Goal: Information Seeking & Learning: Learn about a topic

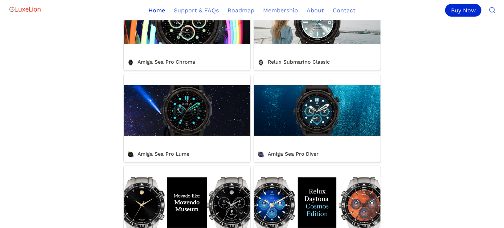
scroll to position [291, 0]
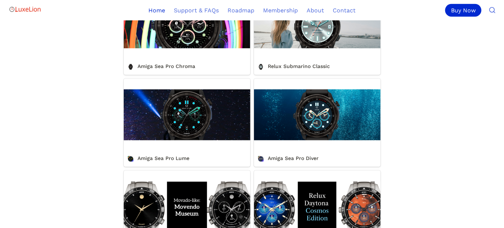
click at [200, 123] on link "Amiga Sea Pro Lume" at bounding box center [187, 122] width 127 height 88
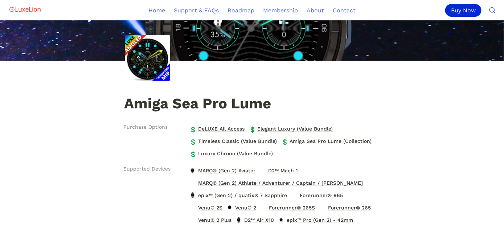
scroll to position [36, 0]
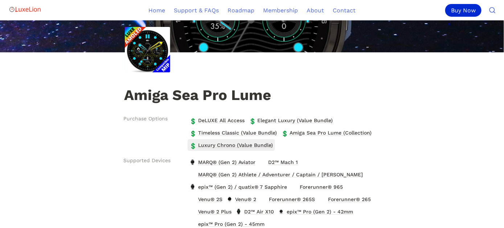
click at [240, 143] on span "Luxury Chrono (Value Bundle)" at bounding box center [236, 144] width 76 height 9
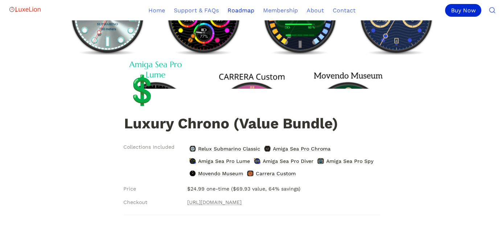
click at [245, 10] on link "Roadmap" at bounding box center [241, 10] width 36 height 20
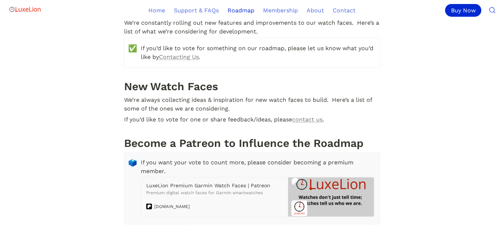
scroll to position [145, 0]
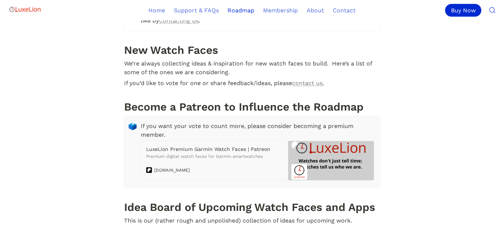
click at [213, 47] on h1 "New Watch Faces" at bounding box center [252, 50] width 257 height 16
click at [206, 98] on h1 "Become a Patreon to Influence the Roadmap" at bounding box center [252, 106] width 257 height 16
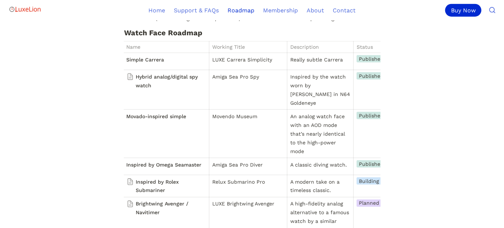
scroll to position [363, 0]
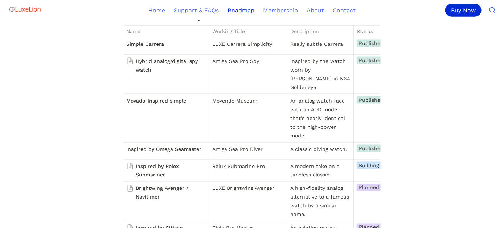
click at [180, 96] on div "Movado-inspired simple" at bounding box center [167, 100] width 80 height 9
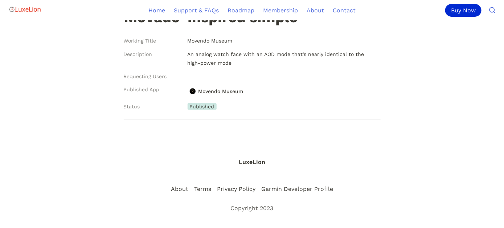
scroll to position [62, 0]
click at [161, 9] on link "Home" at bounding box center [156, 10] width 25 height 20
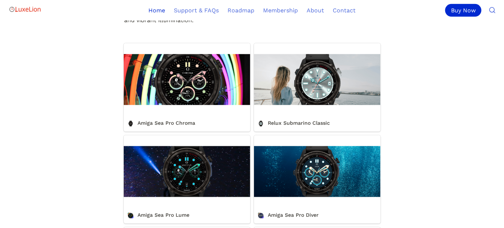
scroll to position [254, 0]
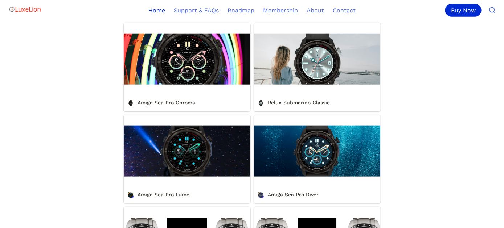
click at [203, 77] on link "Amiga Sea Pro Chroma" at bounding box center [187, 67] width 127 height 88
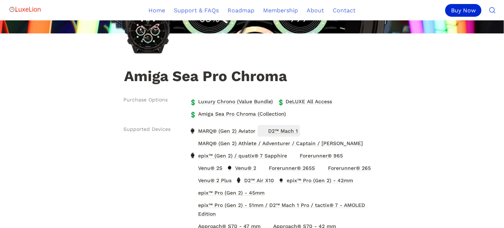
scroll to position [36, 0]
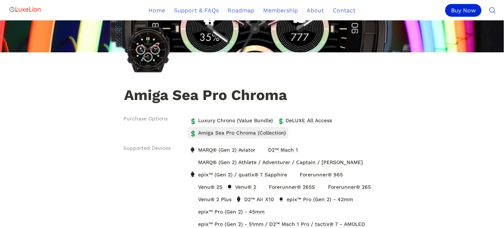
click at [247, 129] on span "Amiga Sea Pro Chroma (Collection)" at bounding box center [242, 132] width 89 height 9
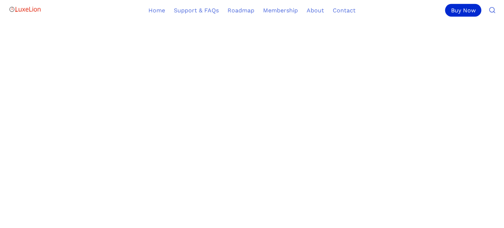
scroll to position [327, 0]
